Goal: Complete application form: Complete application form

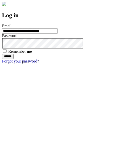
type input "**********"
click at [14, 59] on input "******" at bounding box center [8, 56] width 12 height 5
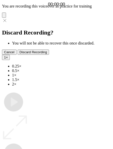
type input "**********"
